Goal: Contribute content: Contribute content

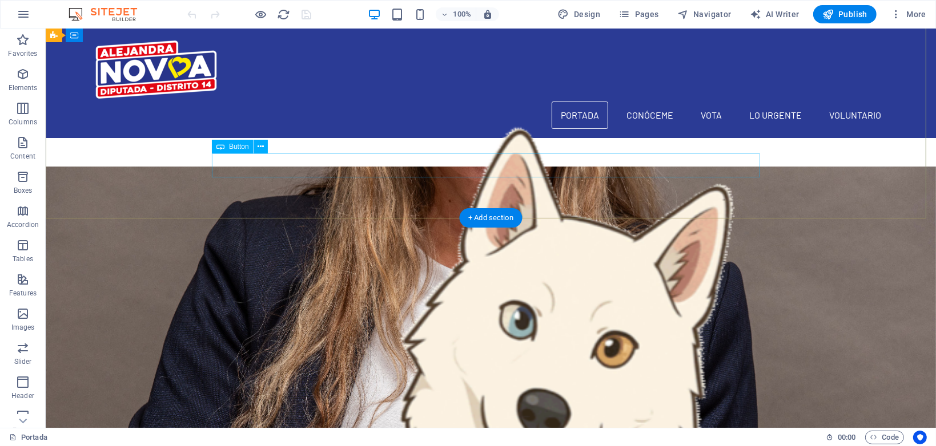
scroll to position [2113, 0]
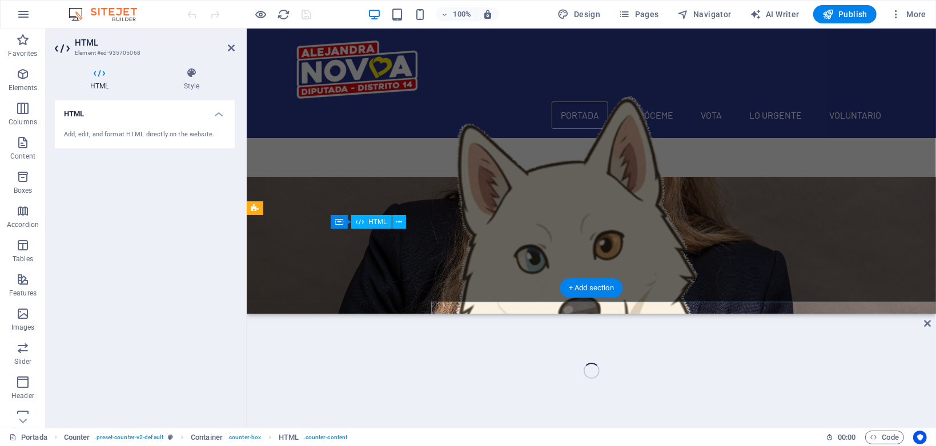
scroll to position [2040, 0]
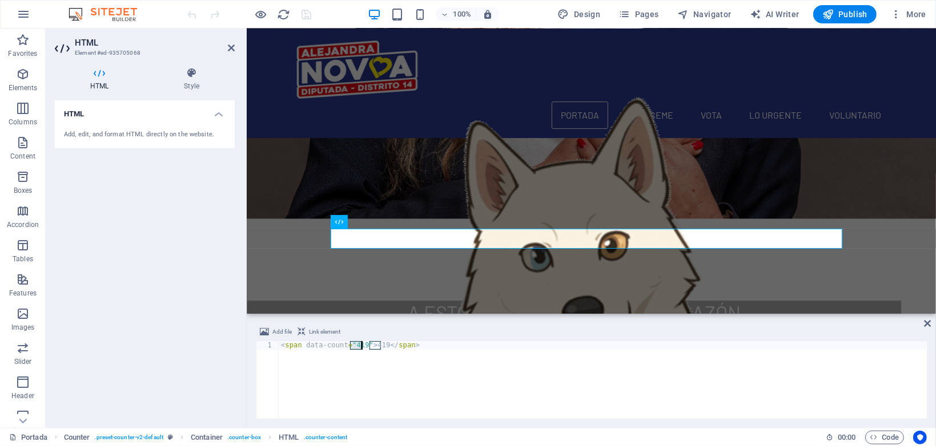
drag, startPoint x: 350, startPoint y: 342, endPoint x: 360, endPoint y: 342, distance: 9.1
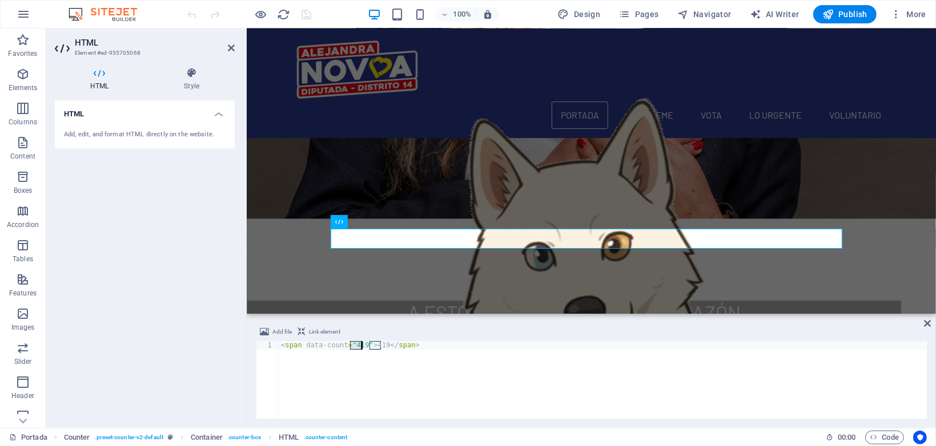
click at [360, 342] on div "< span data-count = "419" > 419 </ span >" at bounding box center [603, 388] width 648 height 95
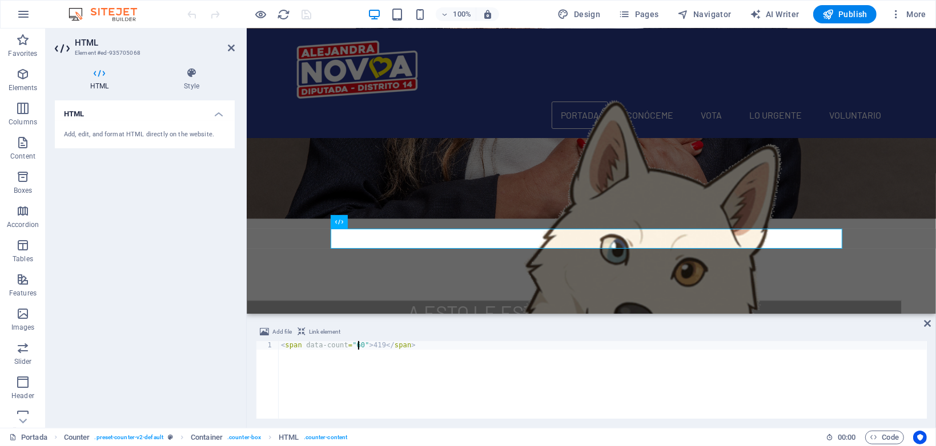
scroll to position [0, 6]
drag, startPoint x: 370, startPoint y: 344, endPoint x: 381, endPoint y: 344, distance: 11.4
click at [381, 344] on div "< span data-count = "602" > 419 </ span >" at bounding box center [603, 388] width 648 height 95
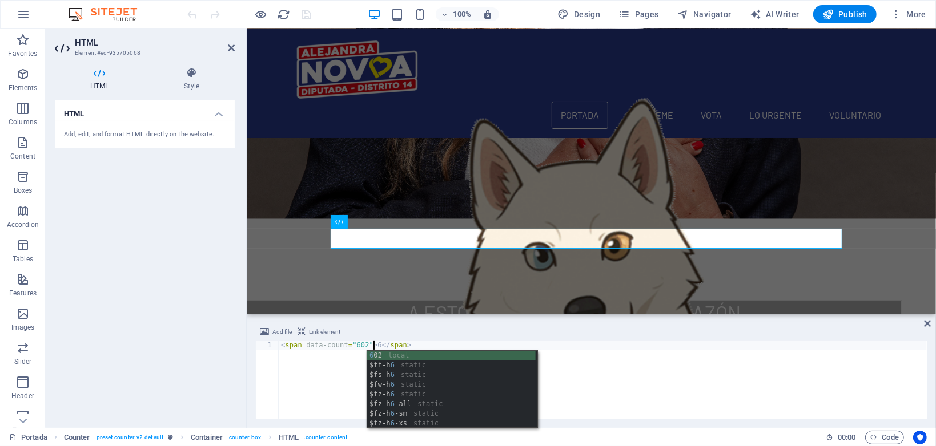
scroll to position [0, 7]
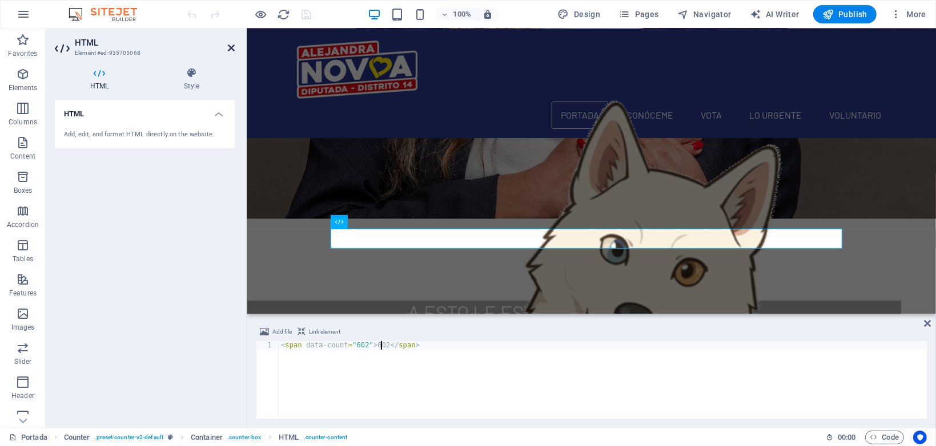
type textarea "<span data-count="602">602</span>"
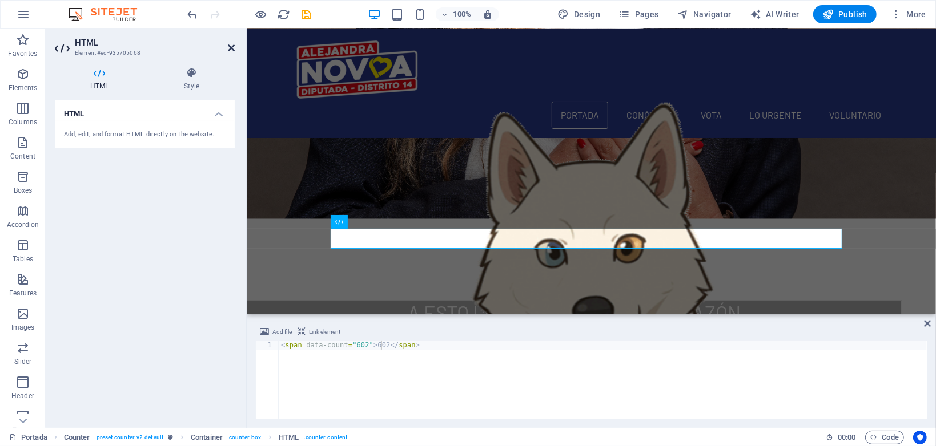
click at [231, 47] on icon at bounding box center [231, 47] width 7 height 9
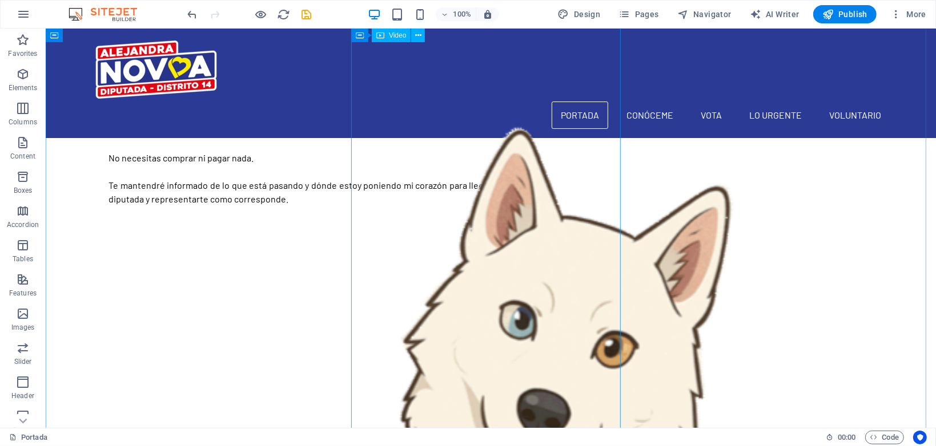
scroll to position [1225, 0]
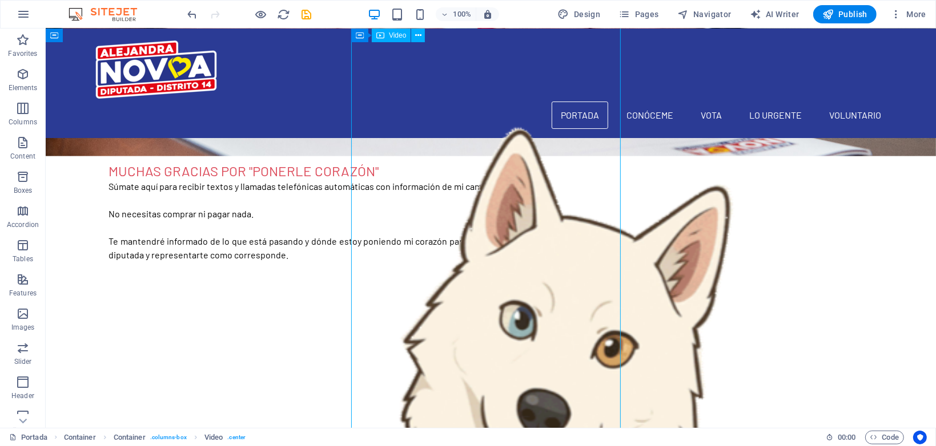
select select "%"
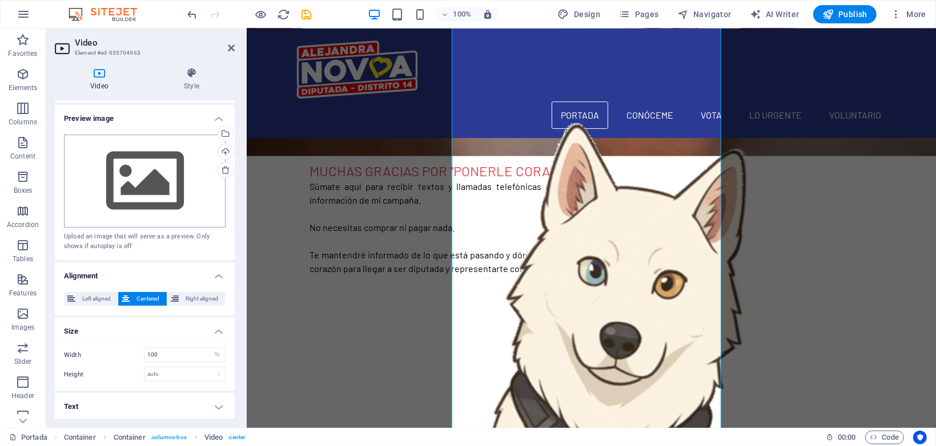
scroll to position [0, 0]
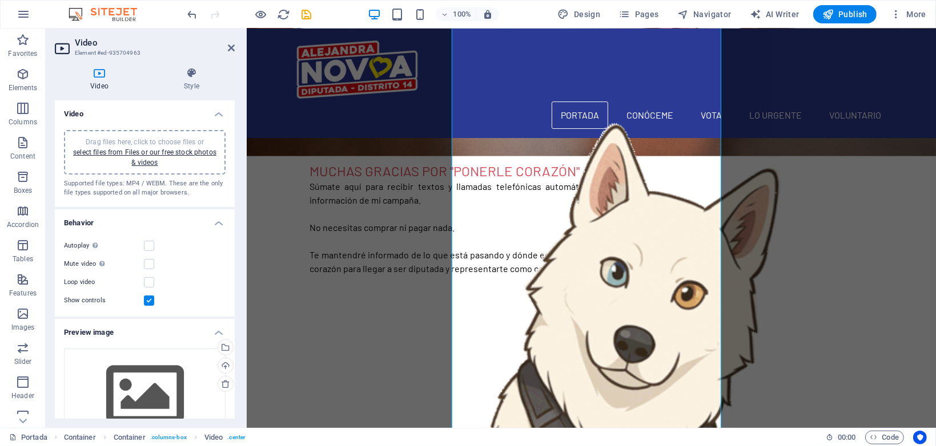
click at [146, 138] on span "Drag files here, click to choose files or select files from Files or our free s…" at bounding box center [144, 152] width 143 height 29
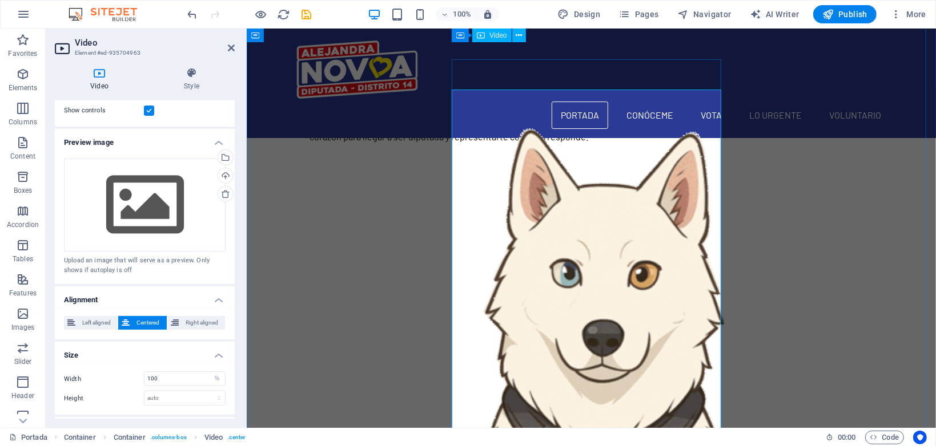
scroll to position [1162, 0]
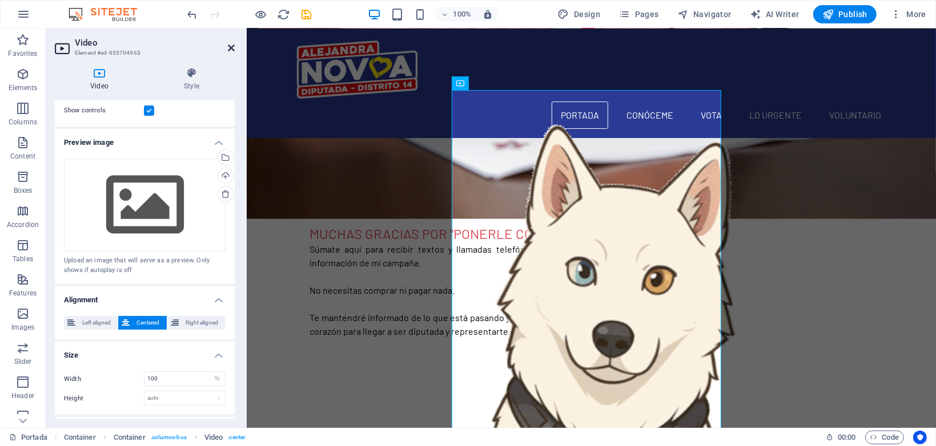
click at [229, 48] on icon at bounding box center [231, 47] width 7 height 9
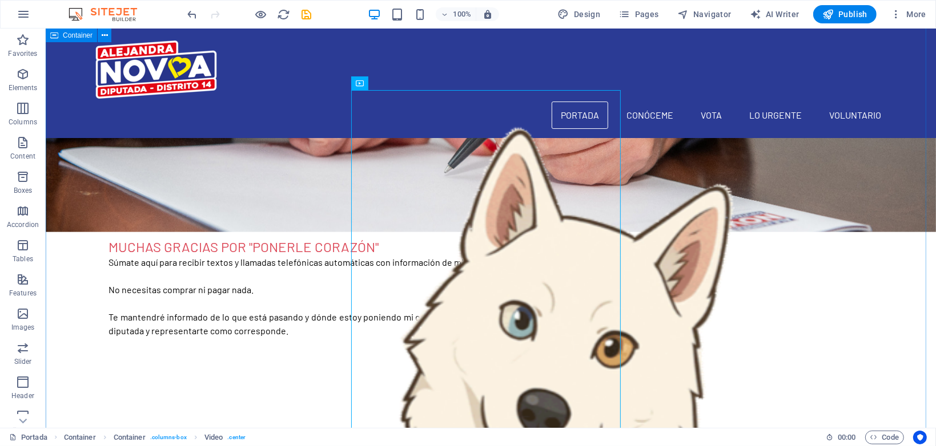
scroll to position [1035, 0]
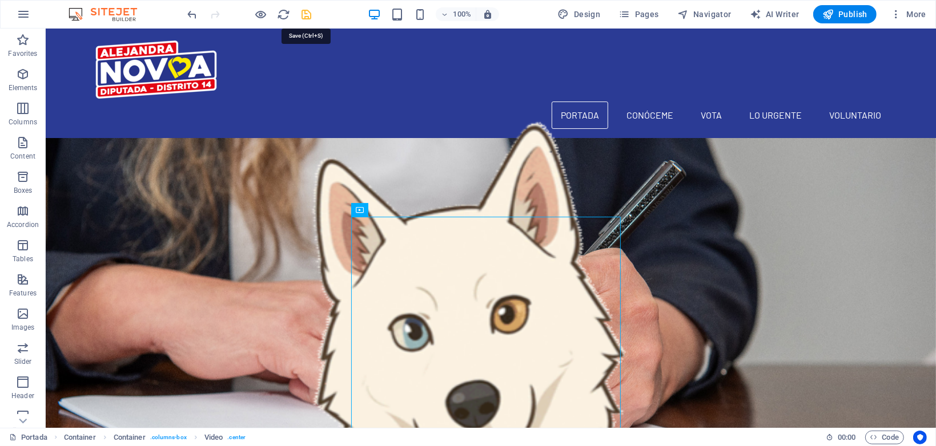
click at [311, 16] on icon "save" at bounding box center [306, 14] width 13 height 13
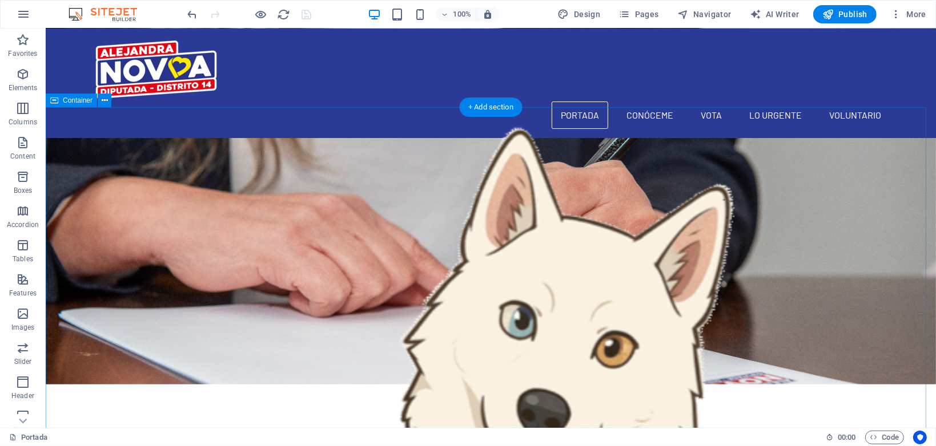
scroll to position [1288, 0]
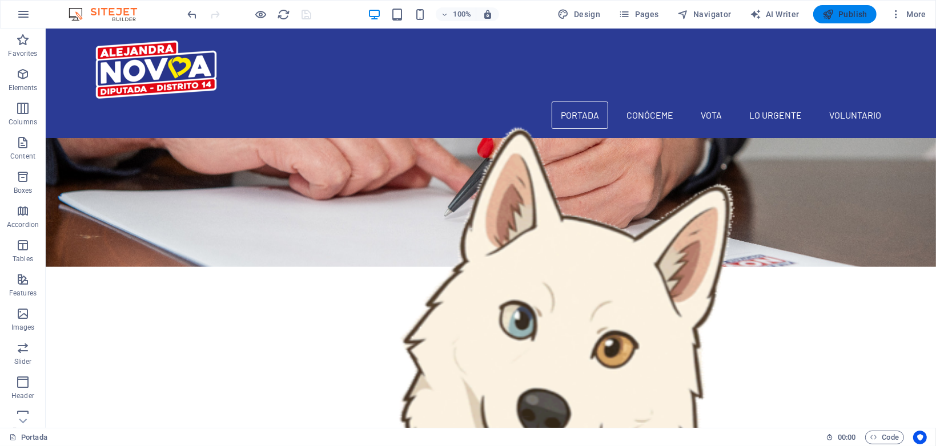
click at [850, 15] on span "Publish" at bounding box center [844, 14] width 45 height 11
